Goal: Information Seeking & Learning: Learn about a topic

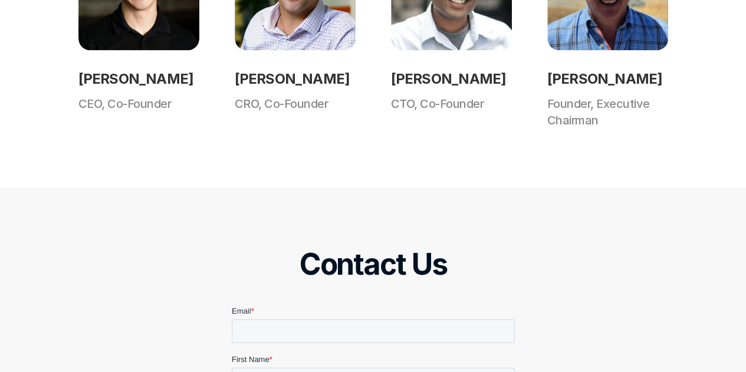
scroll to position [1126, 0]
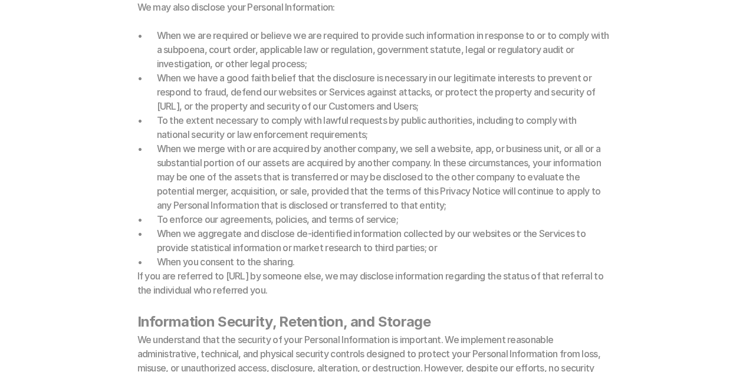
scroll to position [5610, 0]
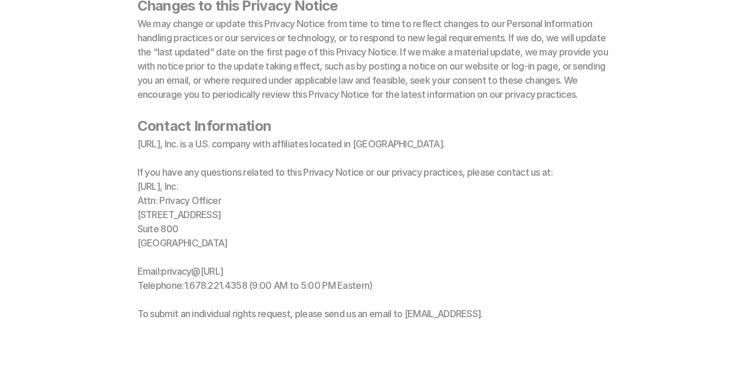
click at [147, 179] on h2 "LCOE.ai, Inc. Attn: Privacy Officer 1 Concourse Pkwy Suite 800 Atlanta, GA 3031…" at bounding box center [372, 235] width 471 height 113
copy h2 "Attn: Privacy Officer"
drag, startPoint x: 147, startPoint y: 170, endPoint x: 200, endPoint y: 170, distance: 53.0
click at [200, 179] on h2 "LCOE.ai, Inc. Attn: Privacy Officer 1 Concourse Pkwy Suite 800 Atlanta, GA 3031…" at bounding box center [372, 235] width 471 height 113
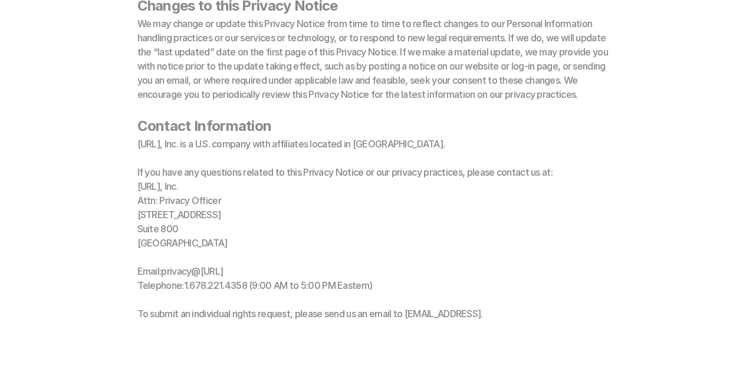
click at [150, 179] on h2 "LCOE.ai, Inc. Attn: Privacy Officer 1 Concourse Pkwy Suite 800 Atlanta, GA 3031…" at bounding box center [372, 235] width 471 height 113
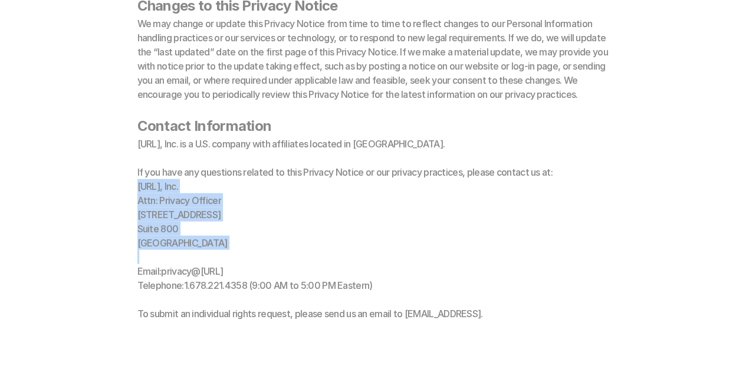
drag, startPoint x: 150, startPoint y: 157, endPoint x: 210, endPoint y: 226, distance: 91.5
click at [210, 226] on h2 "LCOE.ai, Inc. Attn: Privacy Officer 1 Concourse Pkwy Suite 800 Atlanta, GA 3031…" at bounding box center [372, 235] width 471 height 113
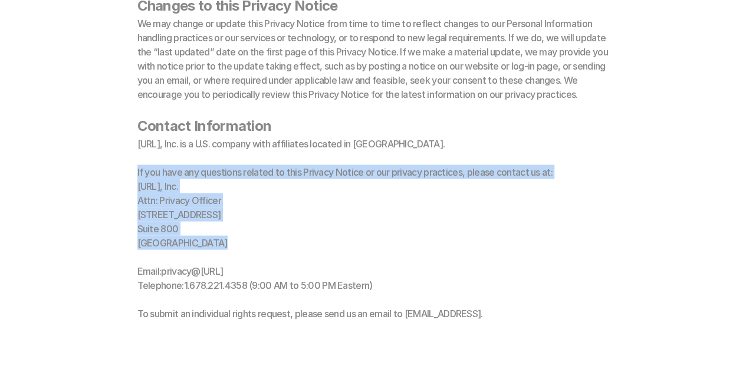
drag, startPoint x: 133, startPoint y: 144, endPoint x: 232, endPoint y: 208, distance: 118.2
copy div "If you have any questions related to this Privacy Notice or our privacy practic…"
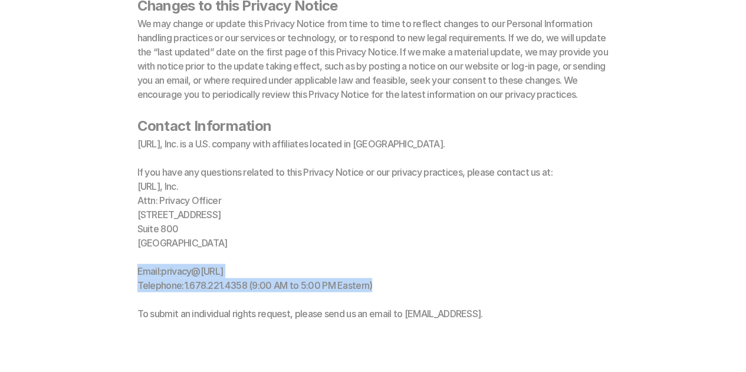
copy h2 "Email: privacy@ lcoe.ai Telephone: 1. 678.221.4358 (9:00 AM to 5:00 PM Eastern)"
drag, startPoint x: 131, startPoint y: 241, endPoint x: 403, endPoint y: 254, distance: 272.0
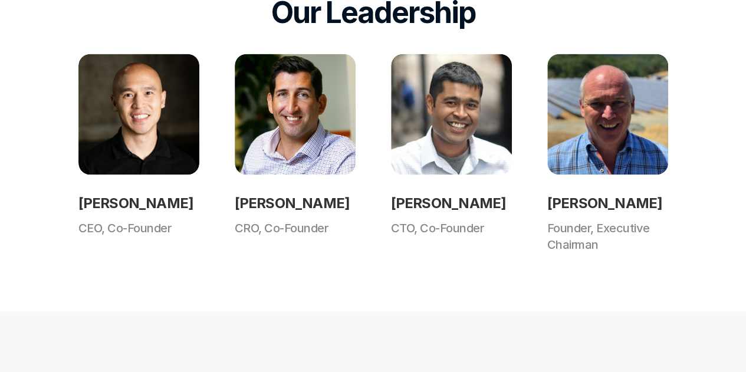
scroll to position [984, 0]
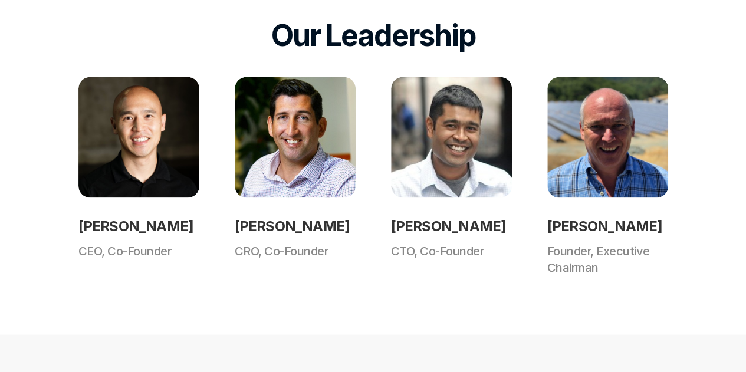
scroll to position [961, 0]
click at [91, 227] on h2 "[PERSON_NAME]" at bounding box center [138, 225] width 121 height 21
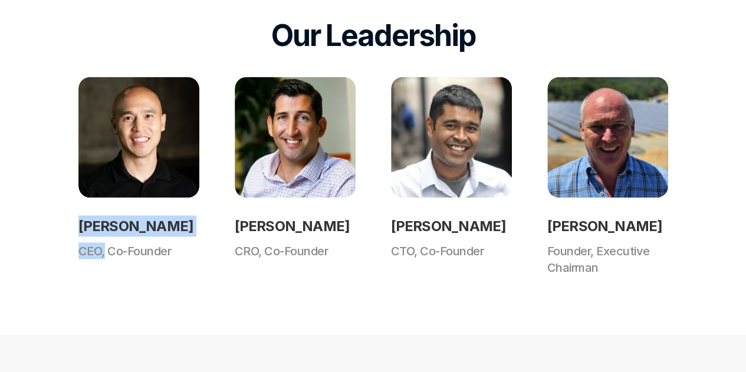
drag, startPoint x: 91, startPoint y: 227, endPoint x: 98, endPoint y: 255, distance: 28.4
click at [98, 255] on div "Daryl Lu CEO, Co-Founder" at bounding box center [138, 237] width 121 height 44
copy div "Daryl Lu CEO,"
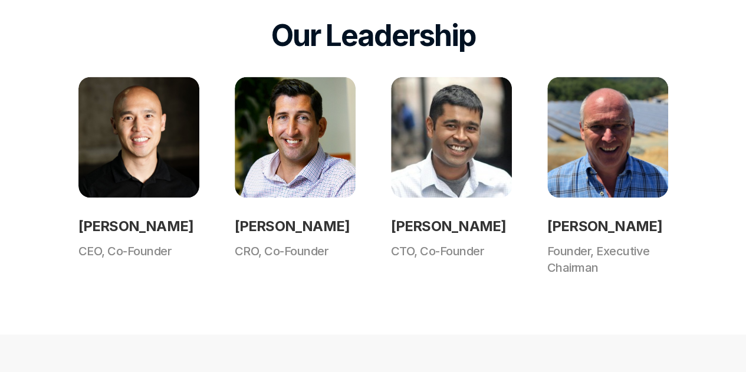
click at [249, 226] on h2 "[PERSON_NAME]" at bounding box center [295, 225] width 121 height 21
drag, startPoint x: 249, startPoint y: 226, endPoint x: 286, endPoint y: 225, distance: 37.1
click at [286, 225] on h2 "John Molesphini" at bounding box center [295, 225] width 121 height 21
copy h2 "John Molesphini"
click at [402, 232] on h2 "Tejus Parikh" at bounding box center [451, 225] width 121 height 21
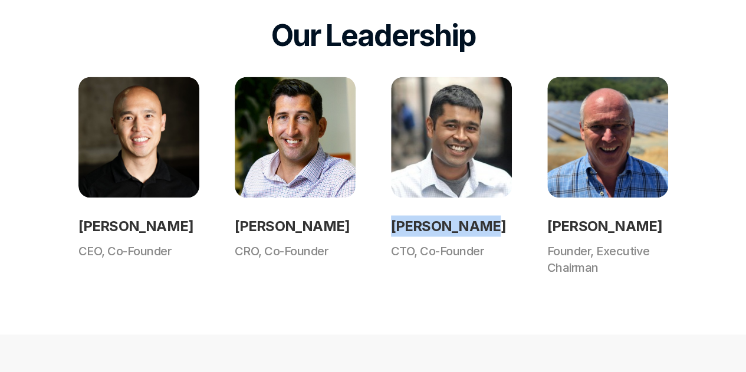
drag, startPoint x: 402, startPoint y: 232, endPoint x: 440, endPoint y: 236, distance: 37.9
click at [440, 236] on h2 "Tejus Parikh" at bounding box center [451, 225] width 121 height 21
copy h2 "Tejus Parikh"
click at [573, 219] on h2 "Gregg Freishtat" at bounding box center [607, 225] width 121 height 21
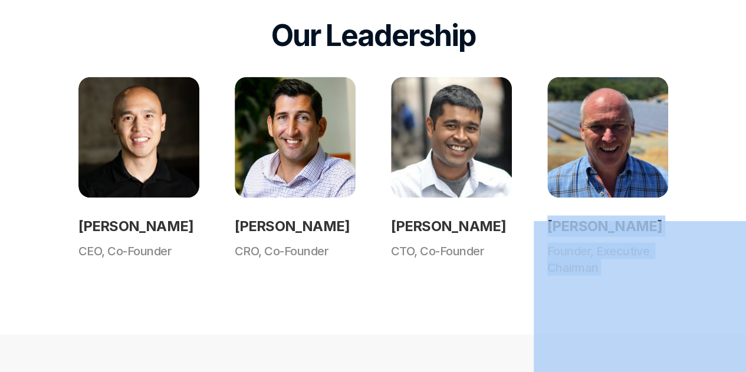
drag, startPoint x: 573, startPoint y: 219, endPoint x: 598, endPoint y: 221, distance: 24.2
click at [41, 3] on div "Our Leadership Daryl Lu CEO, Co-Founder John Molesphini CRO, Co-Founder Tejus P…" at bounding box center [373, 146] width 746 height 375
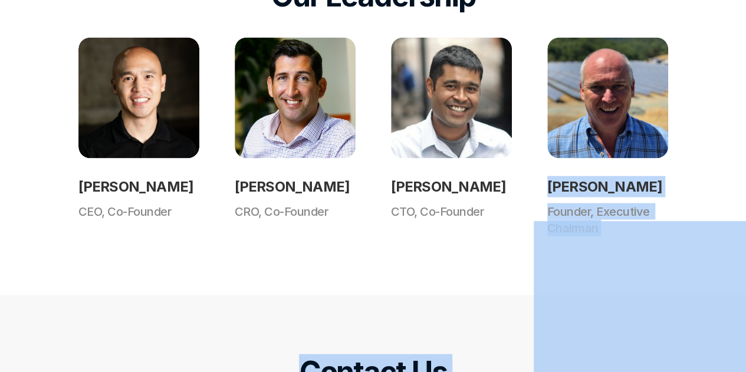
scroll to position [1001, 0]
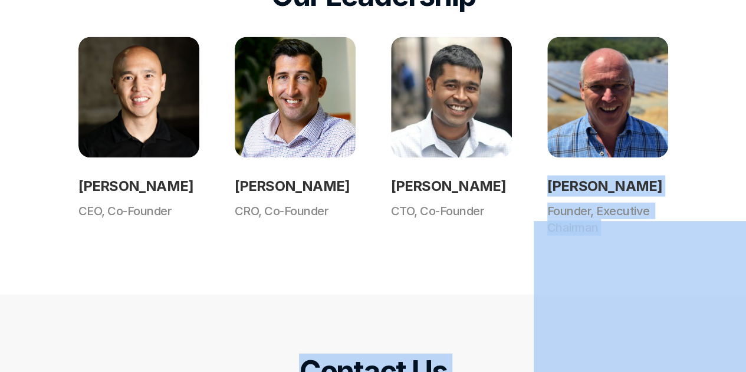
click at [576, 205] on h3 "Founder, Executive Chairman" at bounding box center [607, 218] width 121 height 33
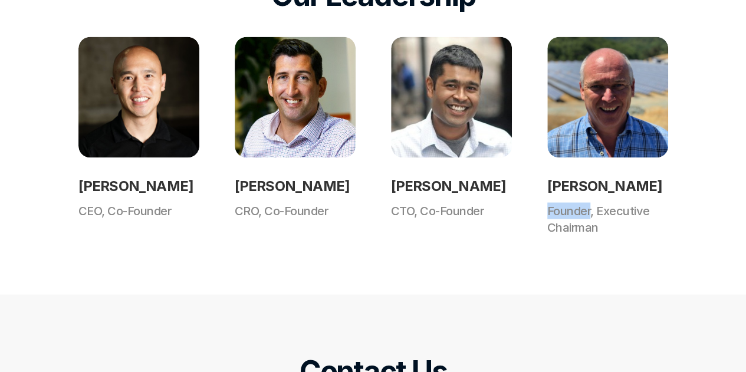
click at [576, 205] on h3 "Founder, Executive Chairman" at bounding box center [607, 218] width 121 height 33
click at [574, 208] on h3 "Founder, Executive Chairman" at bounding box center [607, 218] width 121 height 33
drag, startPoint x: 574, startPoint y: 208, endPoint x: 566, endPoint y: 189, distance: 21.1
click at [566, 189] on div "Gregg Freishtat Founder, Executive Chairman" at bounding box center [607, 205] width 121 height 60
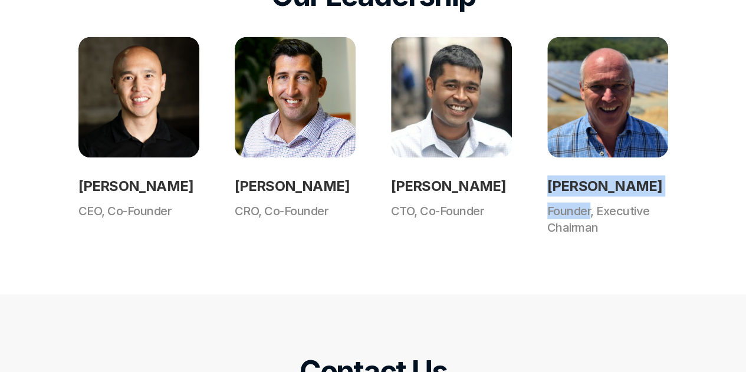
click at [575, 215] on h3 "Founder, Executive Chairman" at bounding box center [607, 218] width 121 height 33
drag, startPoint x: 575, startPoint y: 215, endPoint x: 564, endPoint y: 188, distance: 29.3
click at [564, 188] on div "Gregg Freishtat Founder, Executive Chairman" at bounding box center [607, 205] width 121 height 60
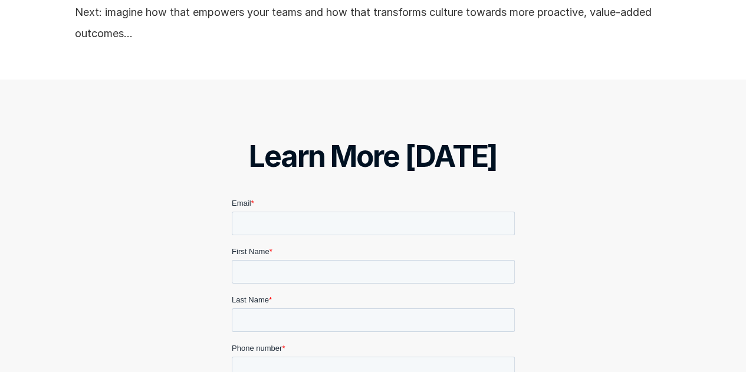
scroll to position [1867, 0]
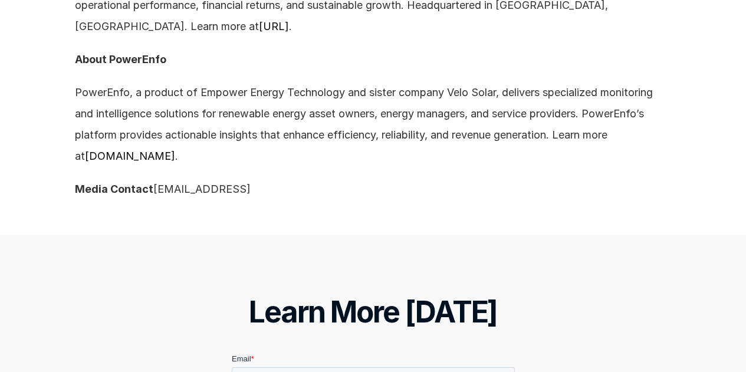
scroll to position [1874, 0]
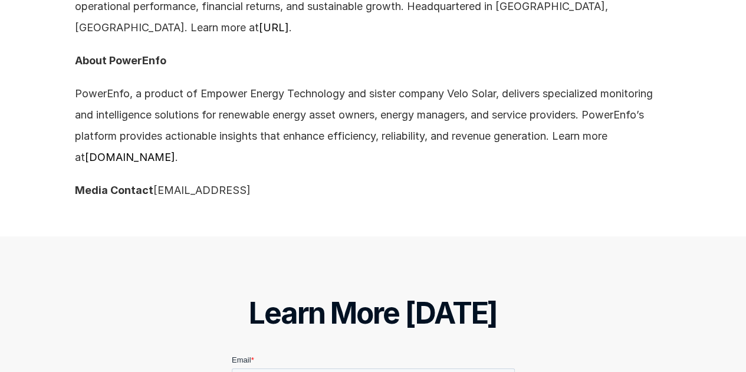
click at [143, 62] on strong "About PowerEnfo" at bounding box center [120, 60] width 91 height 12
copy p "PowerEnfo"
